Goal: Information Seeking & Learning: Learn about a topic

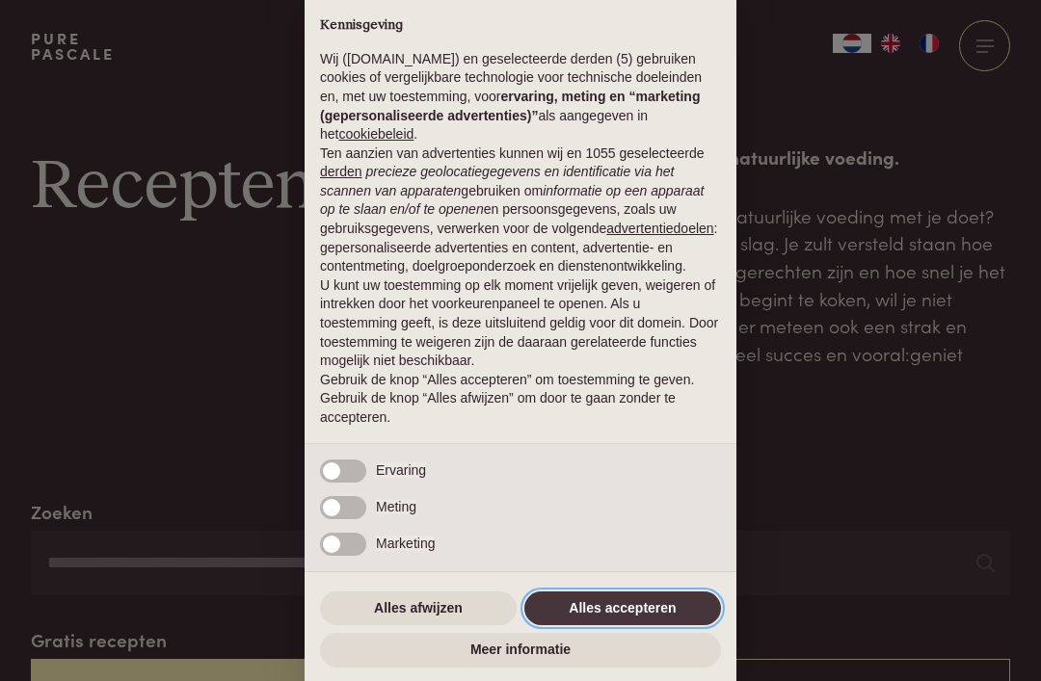
click at [584, 596] on button "Alles accepteren" at bounding box center [622, 609] width 197 height 35
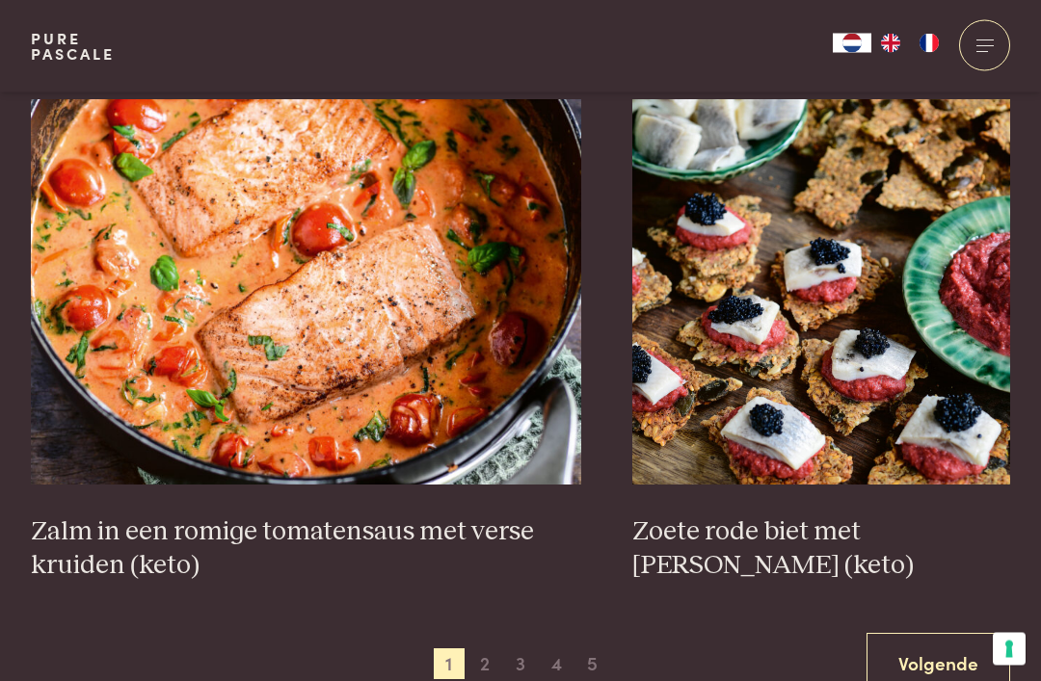
scroll to position [3382, 0]
click at [85, 516] on h3 "Zalm in een romige tomatensaus met verse kruiden (keto)" at bounding box center [306, 549] width 550 height 66
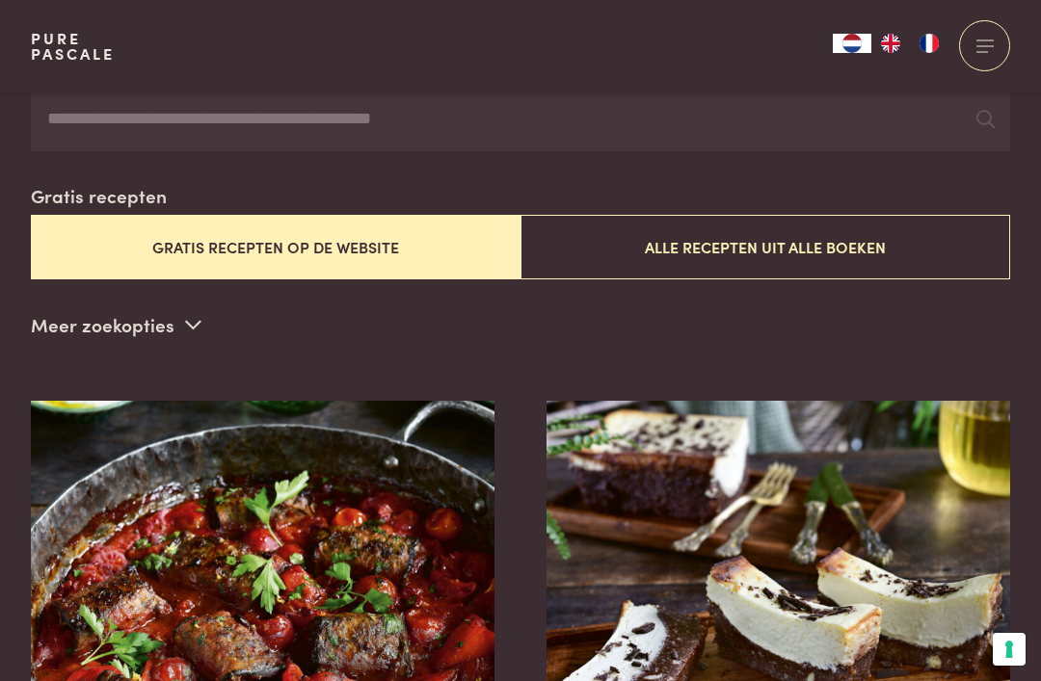
click at [701, 245] on button "Alle recepten uit alle boeken" at bounding box center [765, 247] width 490 height 65
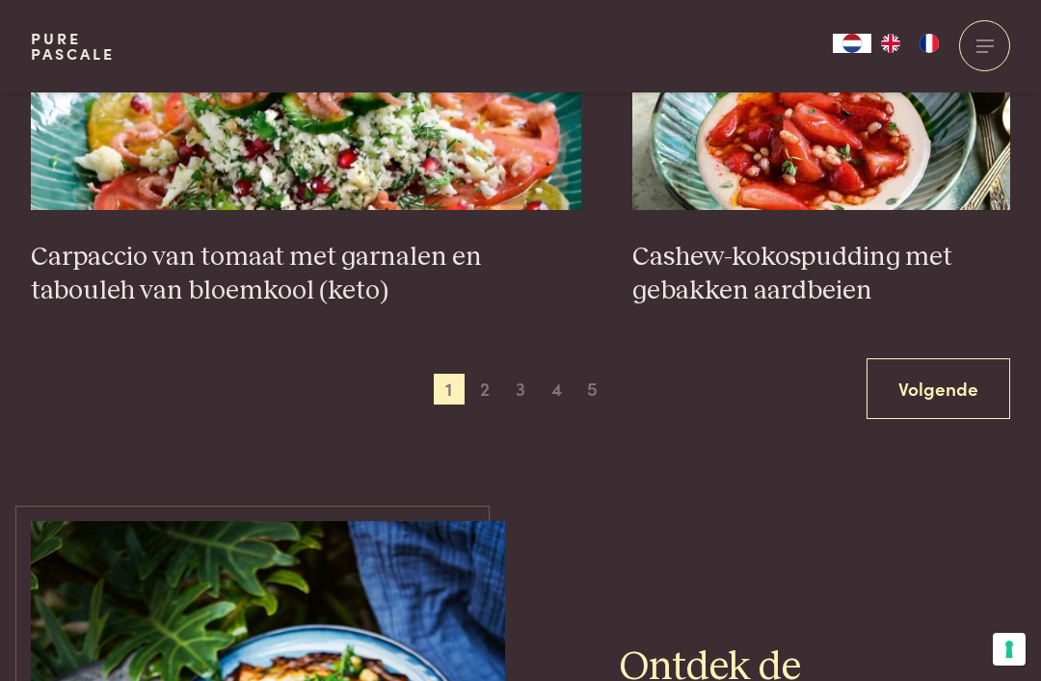
scroll to position [3656, 0]
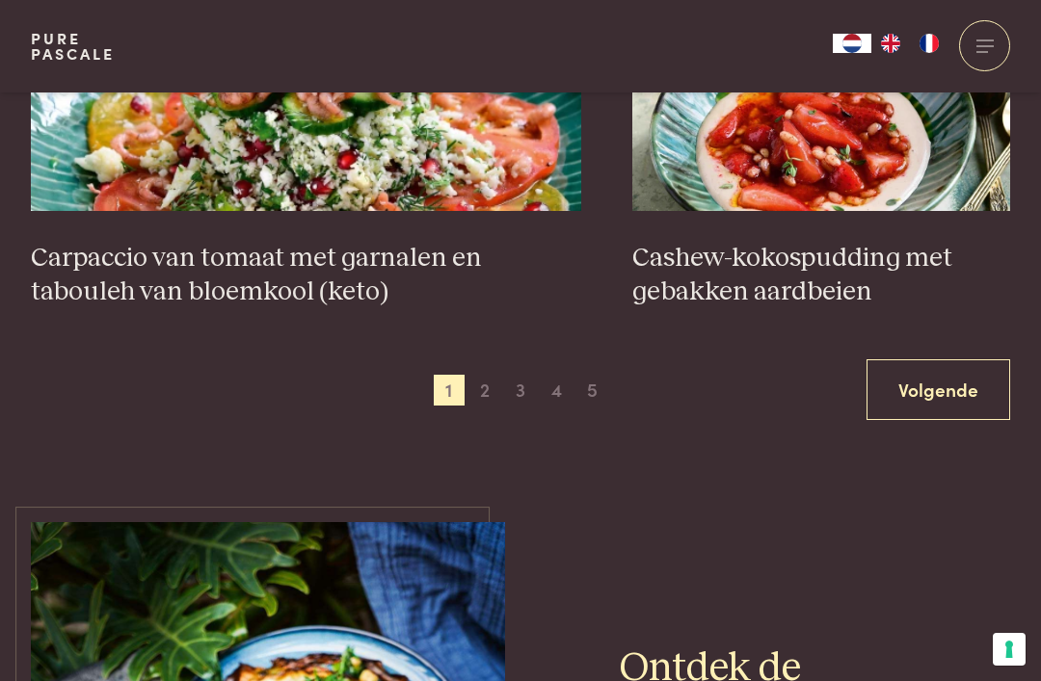
click at [485, 379] on span "2" at bounding box center [484, 390] width 31 height 31
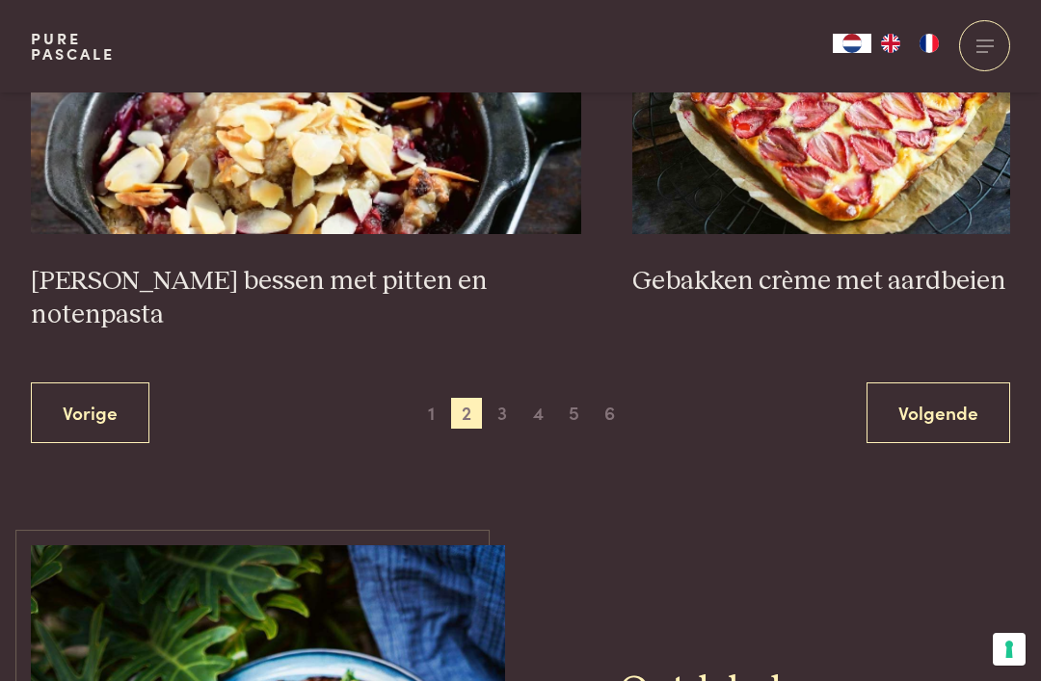
scroll to position [3649, 0]
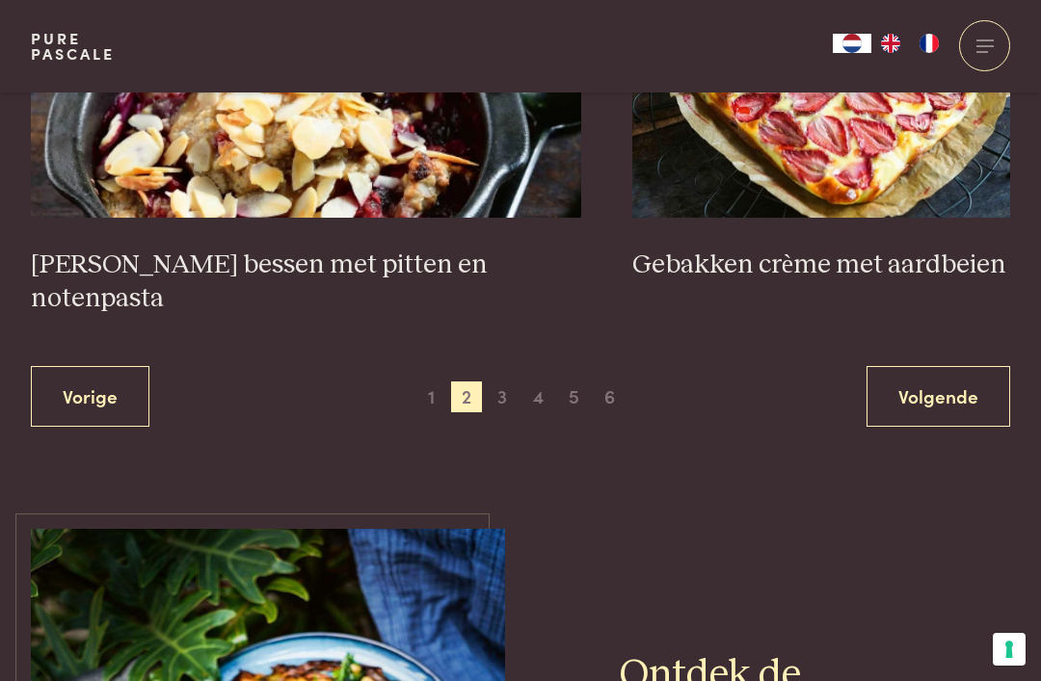
click at [511, 382] on span "3" at bounding box center [502, 397] width 31 height 31
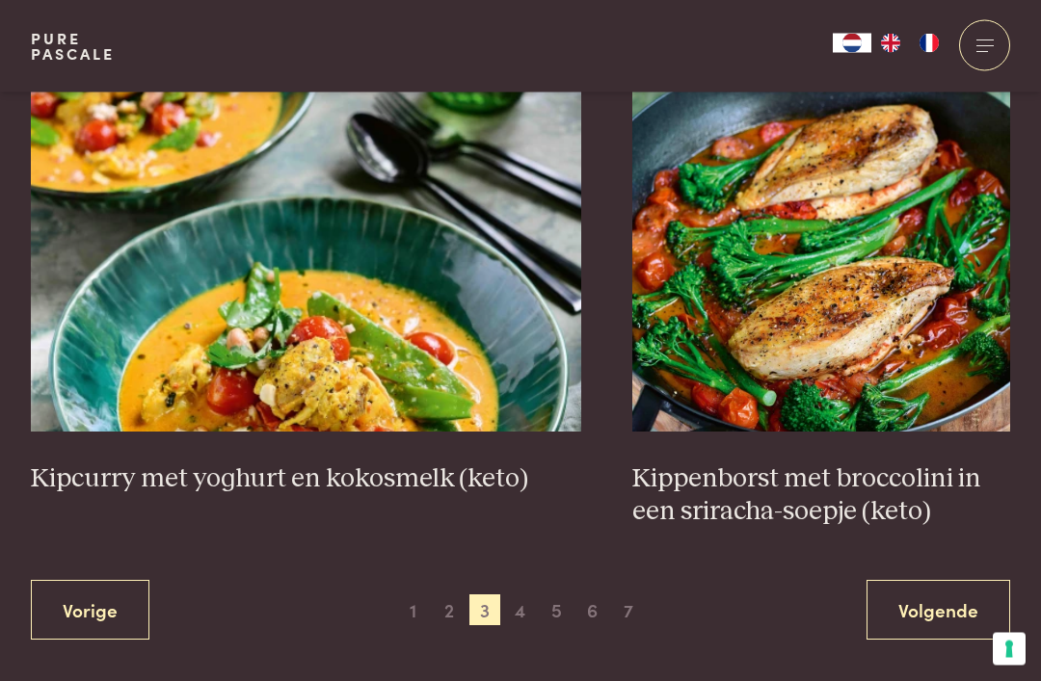
scroll to position [3471, 0]
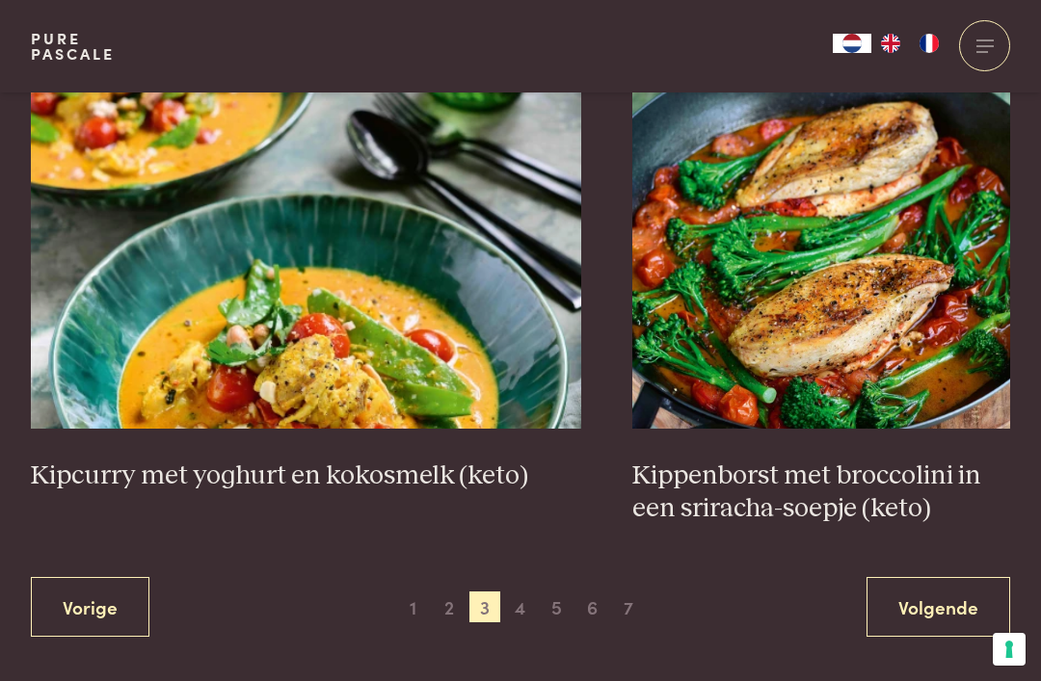
click at [220, 334] on img at bounding box center [306, 236] width 550 height 386
